Goal: Task Accomplishment & Management: Manage account settings

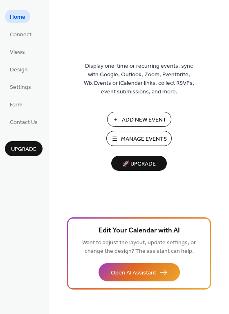
click at [137, 135] on span "Manage Events" at bounding box center [144, 139] width 46 height 9
click at [25, 35] on span "Connect" at bounding box center [21, 35] width 22 height 9
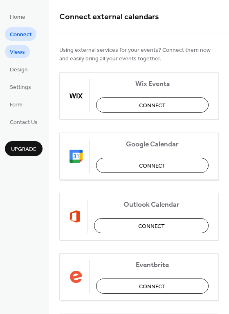
click at [19, 52] on span "Views" at bounding box center [17, 52] width 15 height 9
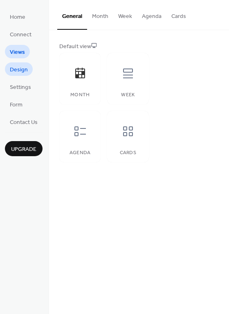
click at [25, 70] on span "Design" at bounding box center [19, 70] width 18 height 9
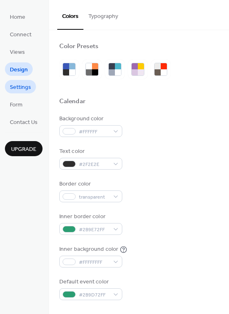
click at [22, 85] on span "Settings" at bounding box center [20, 87] width 21 height 9
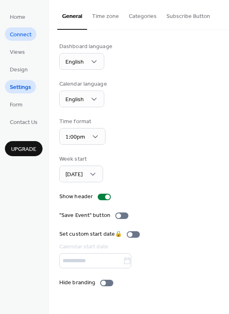
click at [16, 31] on span "Connect" at bounding box center [21, 35] width 22 height 9
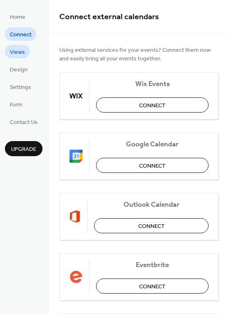
click at [16, 50] on span "Views" at bounding box center [17, 52] width 15 height 9
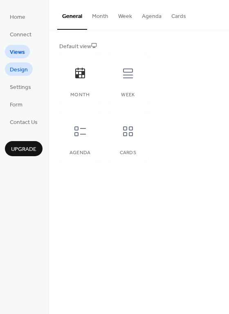
click at [22, 71] on span "Design" at bounding box center [19, 70] width 18 height 9
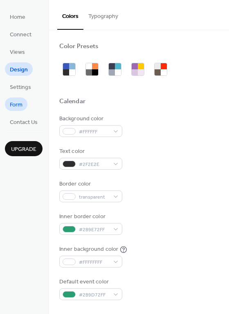
click at [18, 105] on span "Form" at bounding box center [16, 105] width 13 height 9
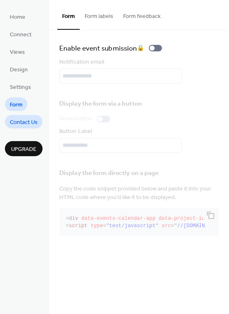
click at [21, 120] on span "Contact Us" at bounding box center [24, 122] width 28 height 9
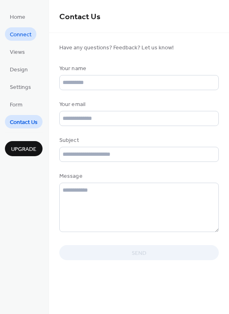
click at [25, 31] on span "Connect" at bounding box center [21, 35] width 22 height 9
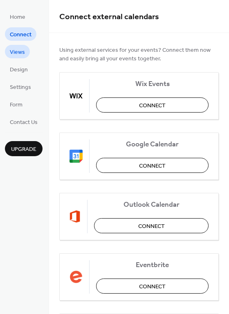
click at [21, 49] on span "Views" at bounding box center [17, 52] width 15 height 9
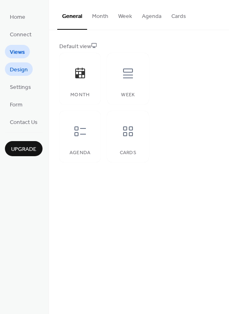
click at [13, 66] on span "Design" at bounding box center [19, 70] width 18 height 9
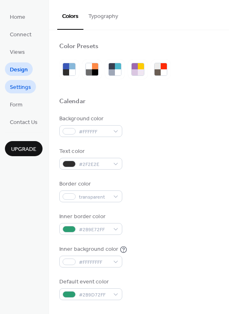
click at [18, 86] on span "Settings" at bounding box center [20, 87] width 21 height 9
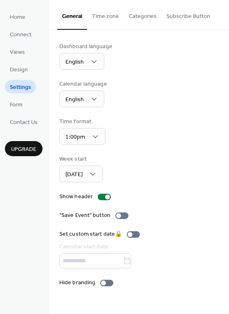
click at [97, 19] on button "Time zone" at bounding box center [105, 14] width 37 height 29
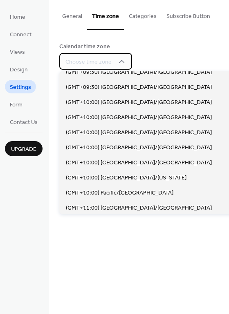
scroll to position [3347, 0]
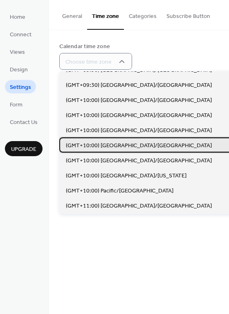
click at [131, 146] on span "(GMT+10:00) [GEOGRAPHIC_DATA]/[GEOGRAPHIC_DATA]" at bounding box center [139, 146] width 146 height 9
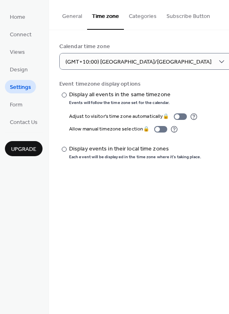
click at [147, 16] on button "Categories" at bounding box center [143, 14] width 38 height 29
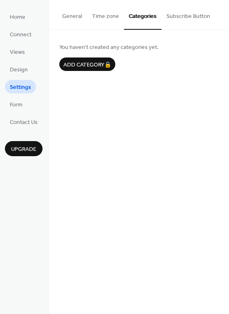
click at [180, 18] on button "Subscribe Button" at bounding box center [187, 14] width 53 height 29
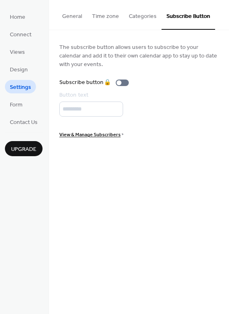
click at [141, 19] on button "Categories" at bounding box center [143, 14] width 38 height 29
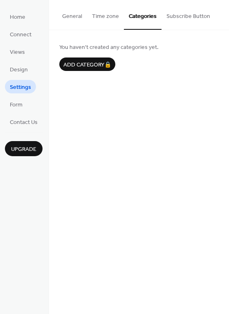
click at [89, 20] on button "Time zone" at bounding box center [105, 14] width 37 height 29
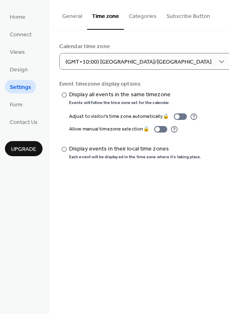
click at [70, 20] on button "General" at bounding box center [72, 14] width 30 height 29
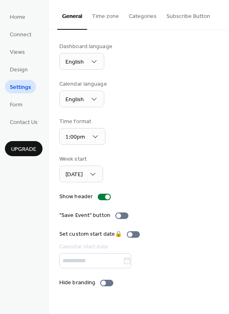
click at [111, 19] on button "Time zone" at bounding box center [105, 14] width 37 height 29
